Goal: Register for event/course

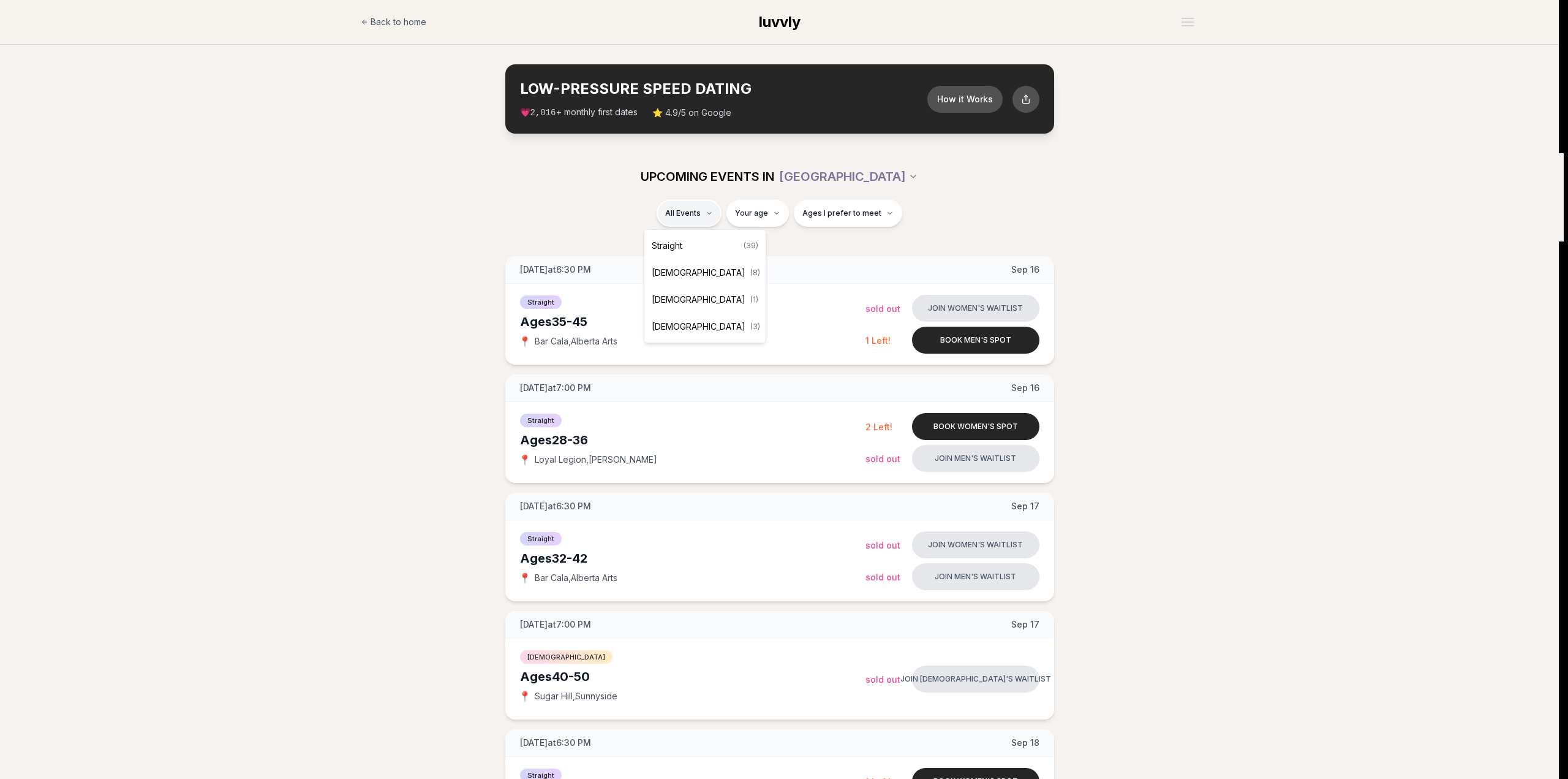
click at [708, 241] on div "Straight ( 39 )" at bounding box center [705, 245] width 117 height 27
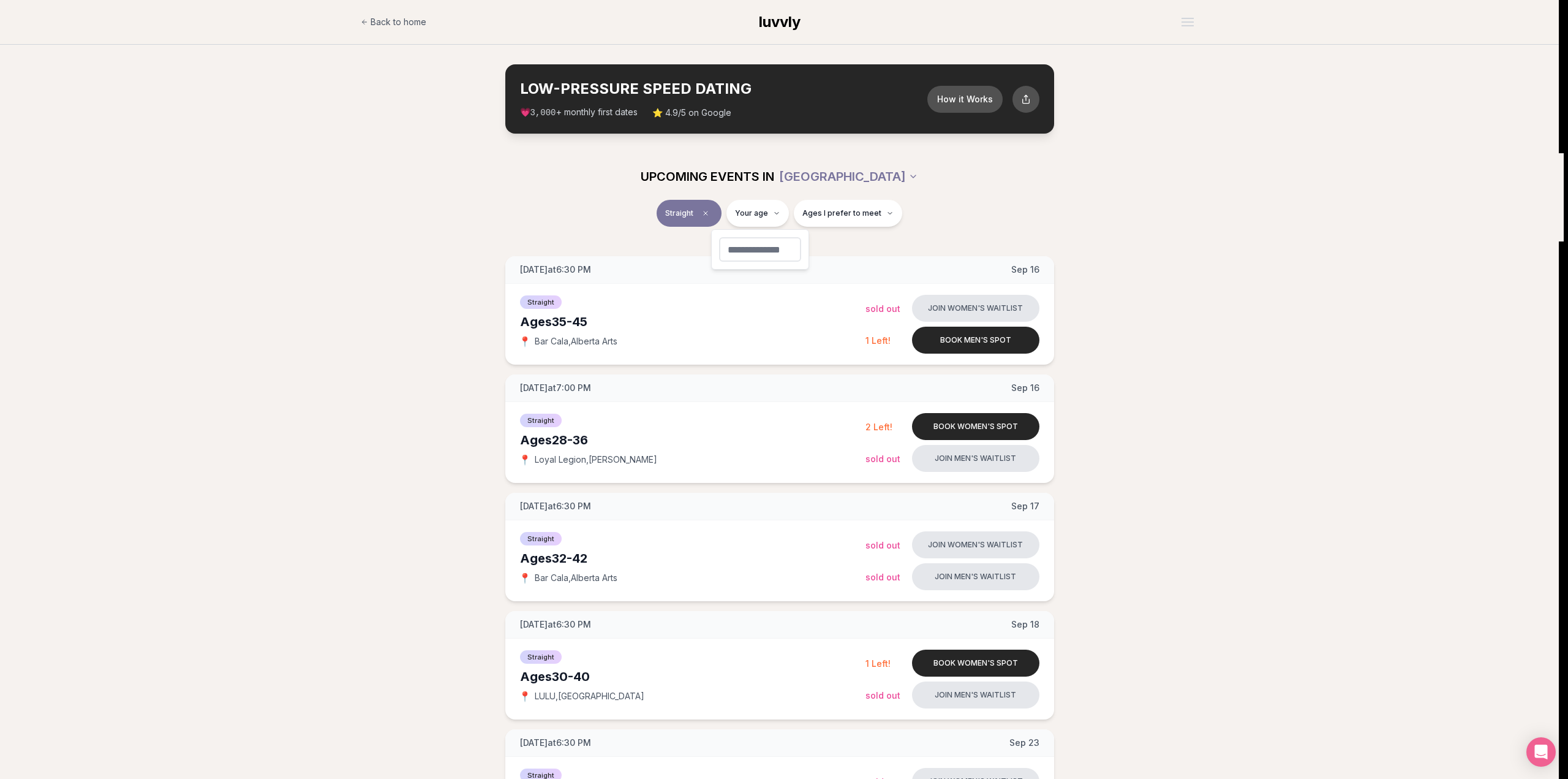
type input "**"
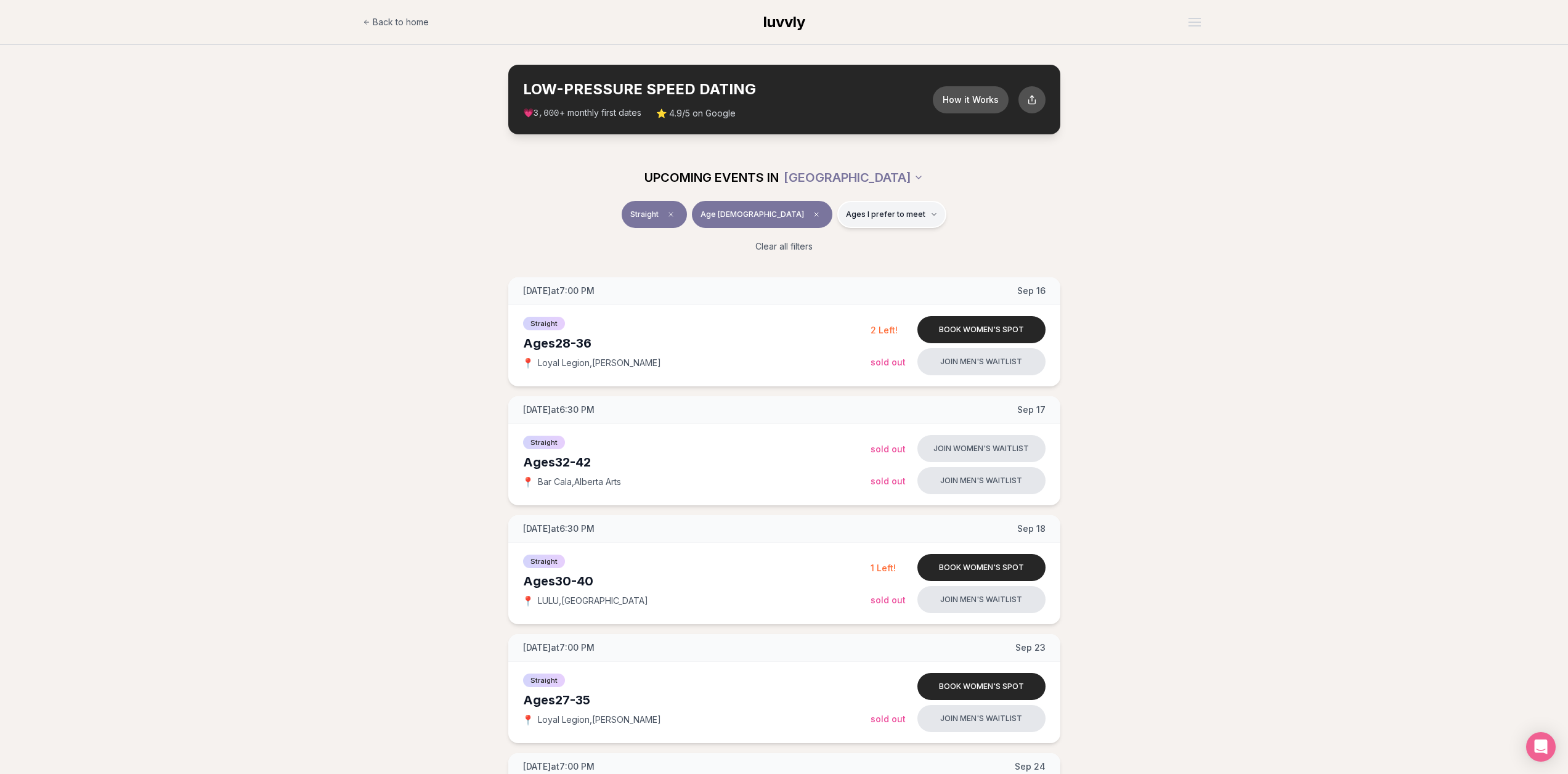
click at [872, 221] on button "Ages I prefer to meet" at bounding box center [891, 214] width 109 height 27
click at [979, 226] on div "Straight Age [DEMOGRAPHIC_DATA] Ages I prefer to meet" at bounding box center [784, 217] width 690 height 32
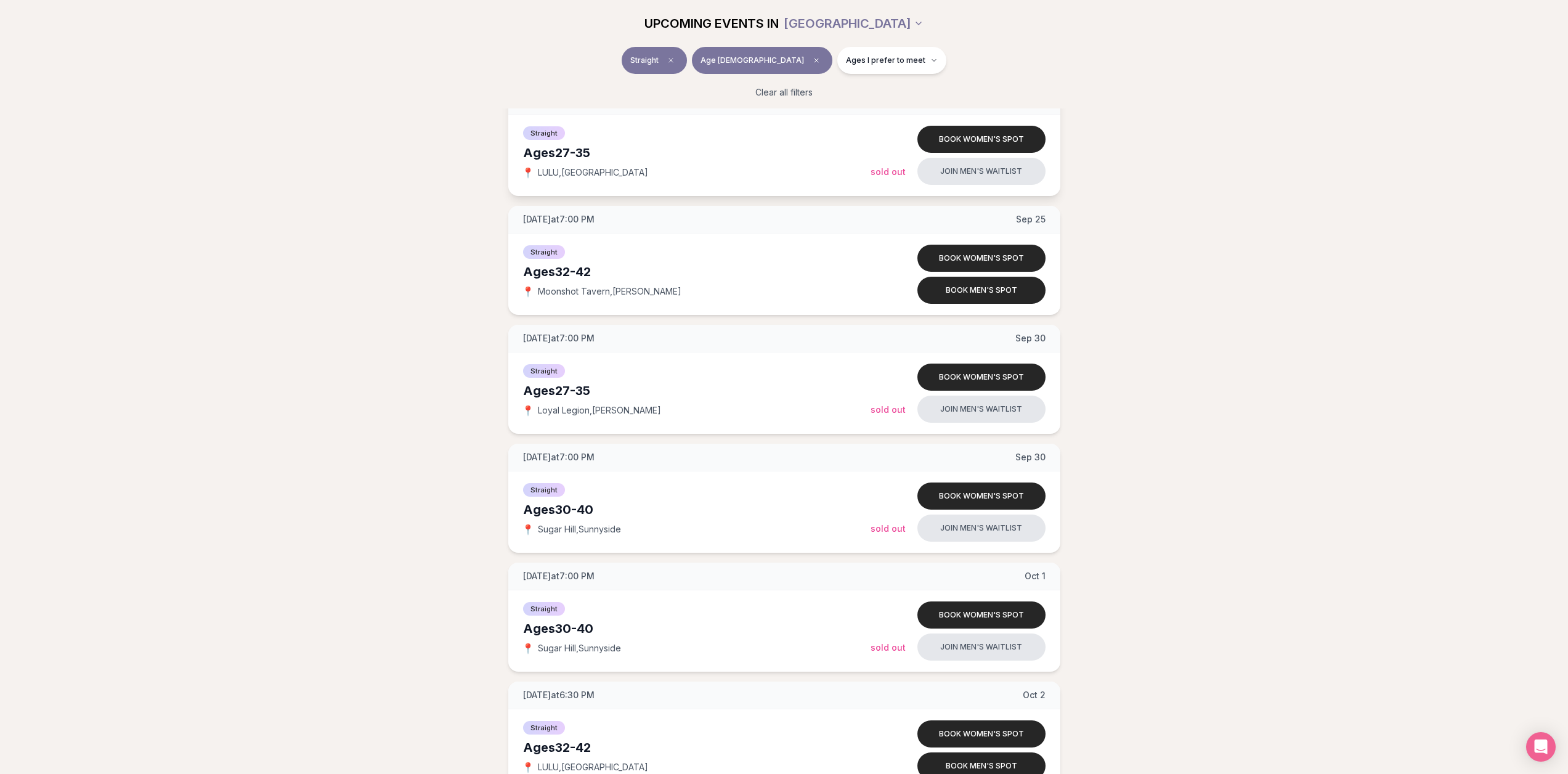
scroll to position [801, 0]
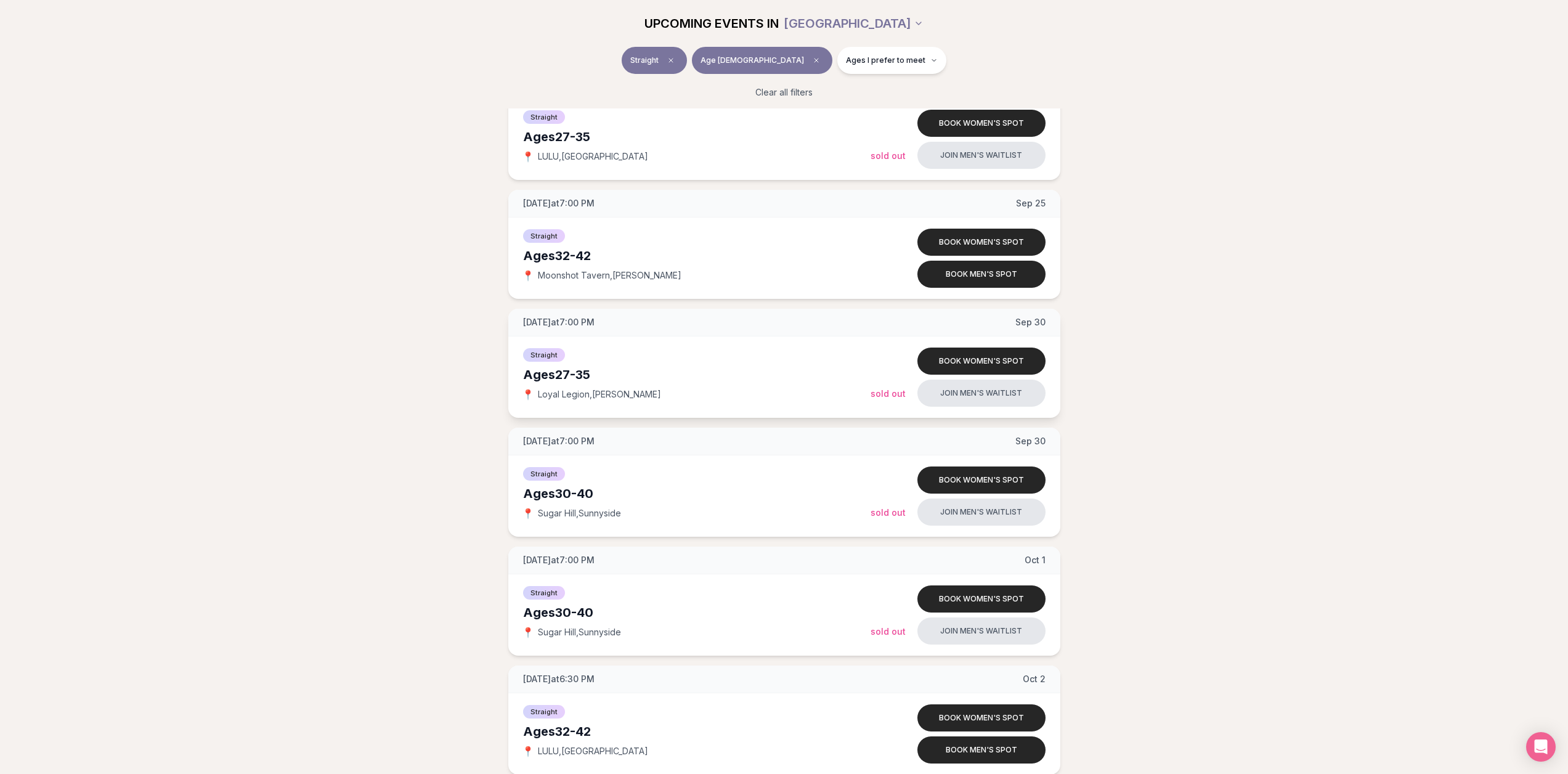
click at [720, 375] on div "Ages [DEMOGRAPHIC_DATA]" at bounding box center [697, 375] width 348 height 18
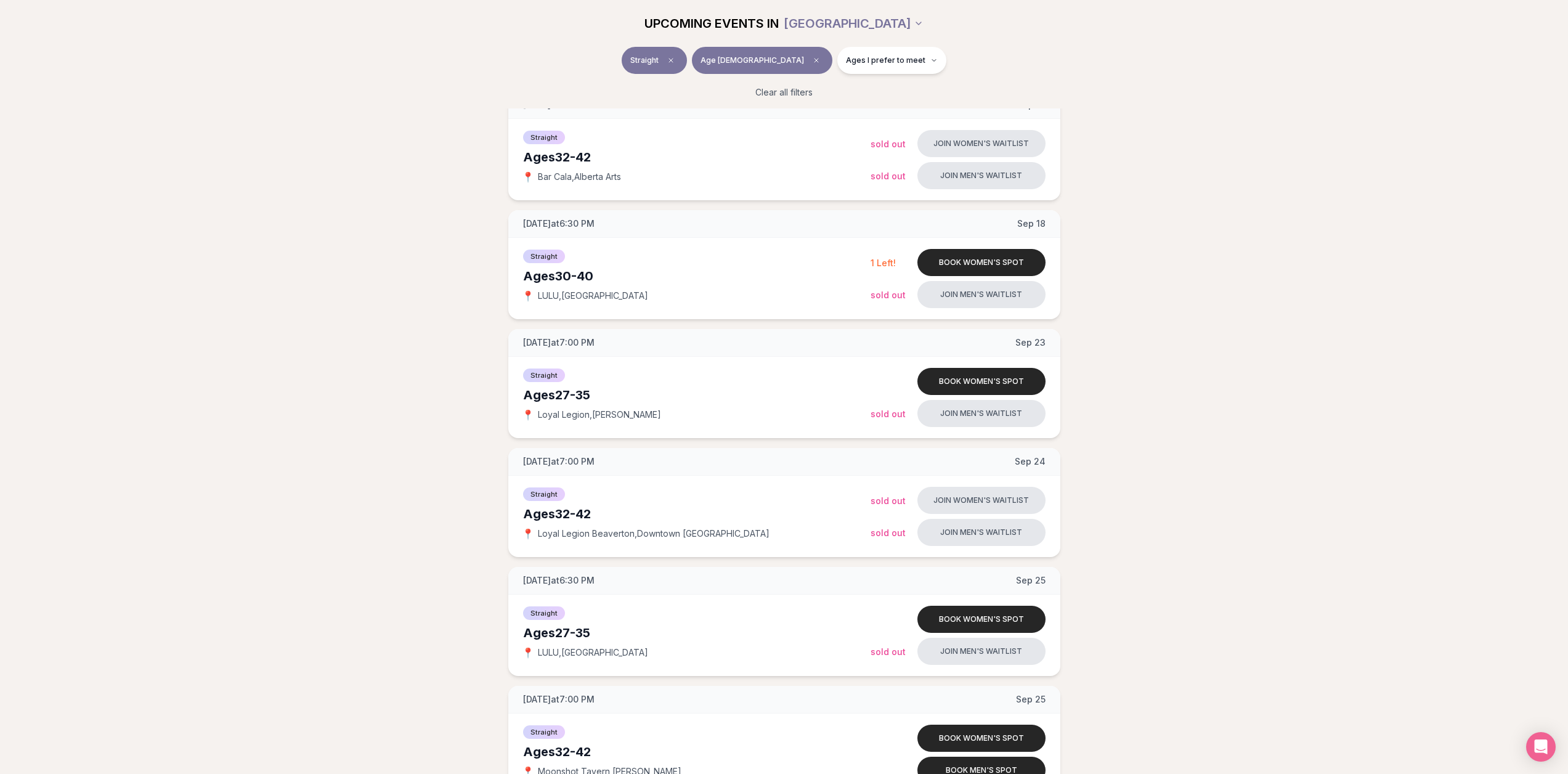
scroll to position [0, 0]
